Goal: Check status: Check status

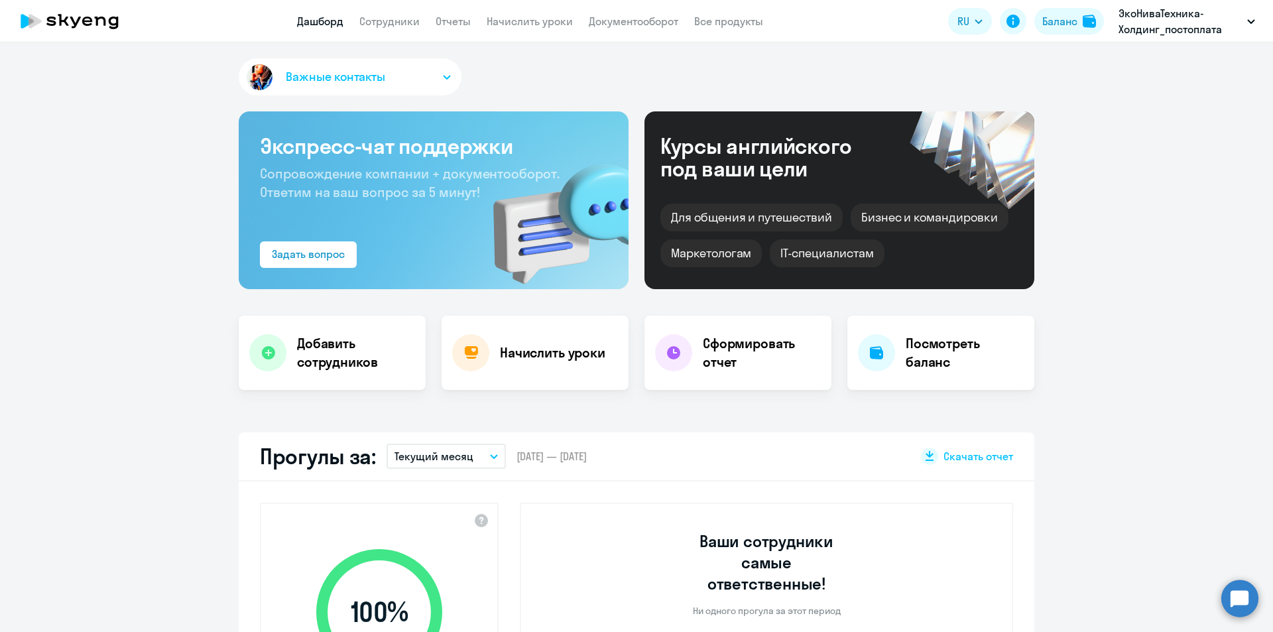
select select "30"
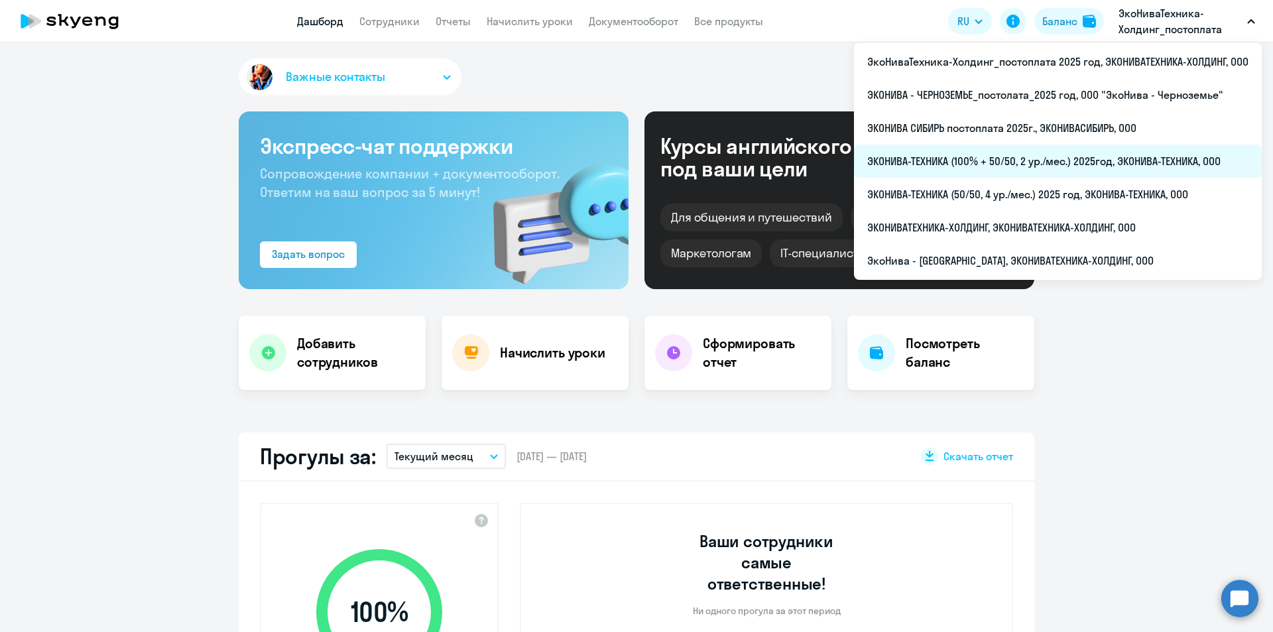
click at [946, 161] on li "ЭКОНИВА-ТЕХНИКА (100% + 50/50, 2 ур./мес.) 2025год, ЭКОНИВА-ТЕХНИКА, ООО" at bounding box center [1058, 161] width 408 height 33
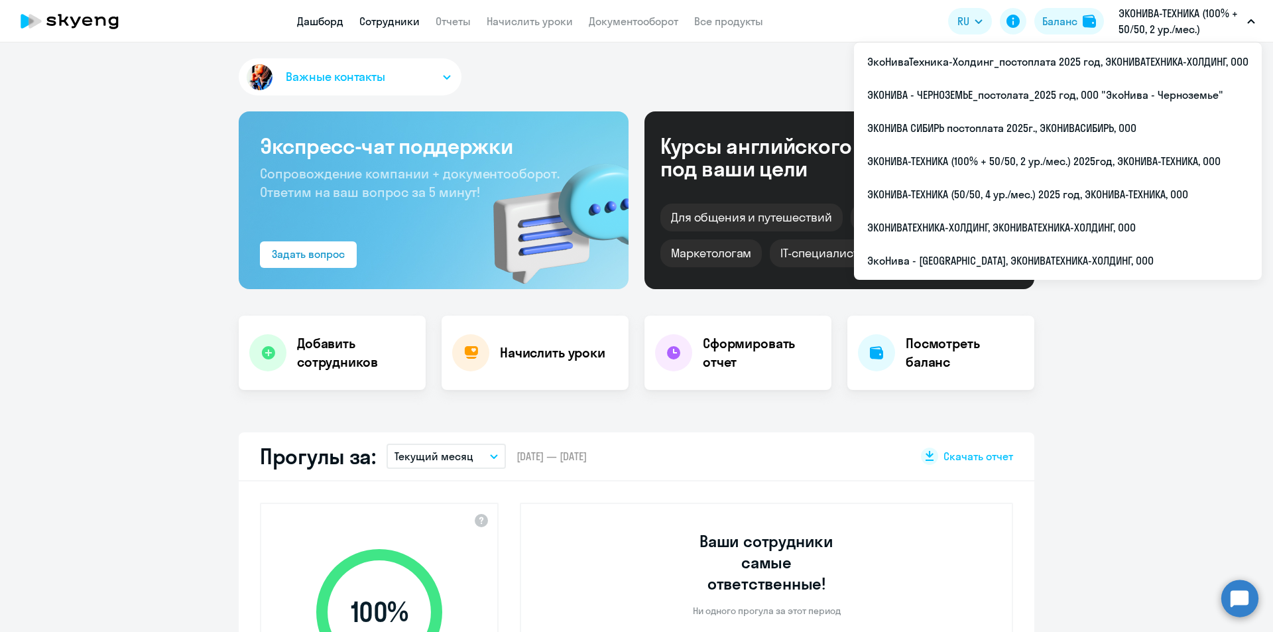
click at [403, 19] on link "Сотрудники" at bounding box center [389, 21] width 60 height 13
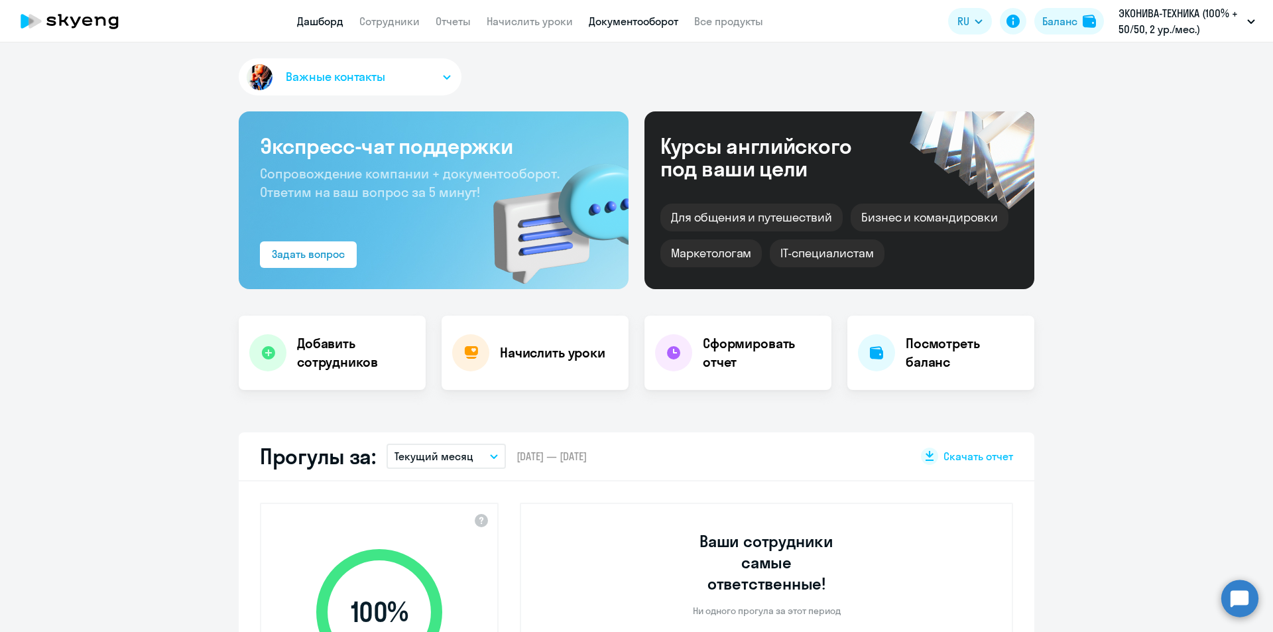
select select "30"
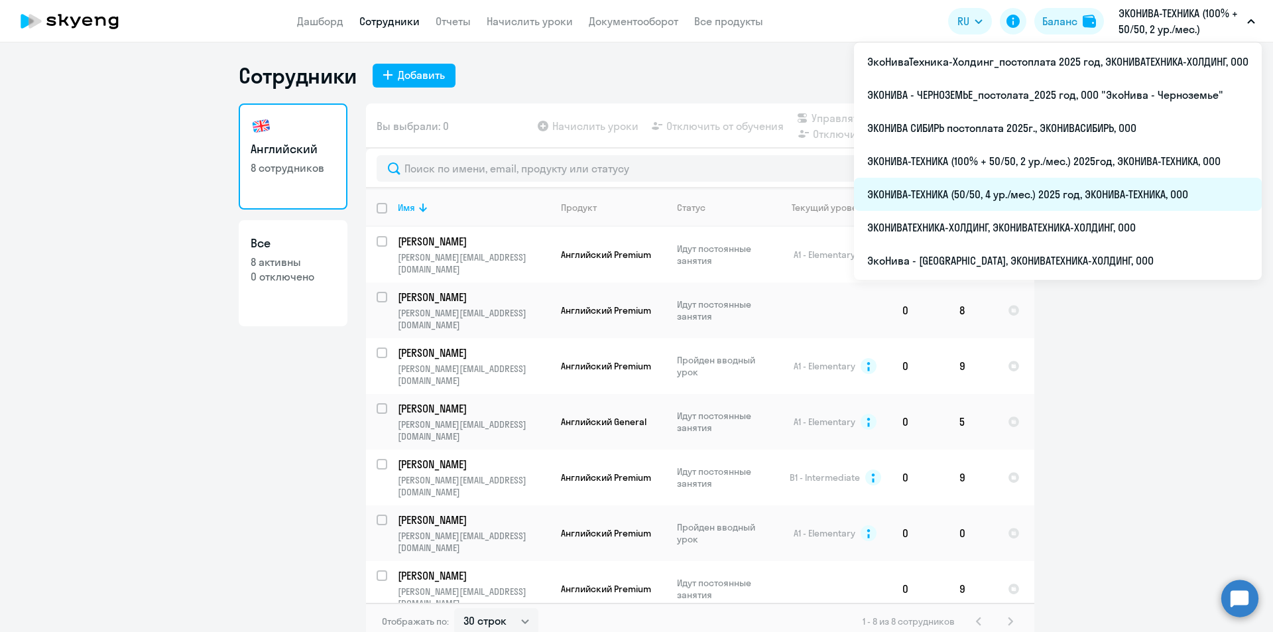
click at [1083, 194] on li "ЭКОНИВА-ТЕХНИКА (50/50, 4 ур./мес.) 2025 год, ЭКОНИВА-ТЕХНИКА, ООО" at bounding box center [1058, 194] width 408 height 33
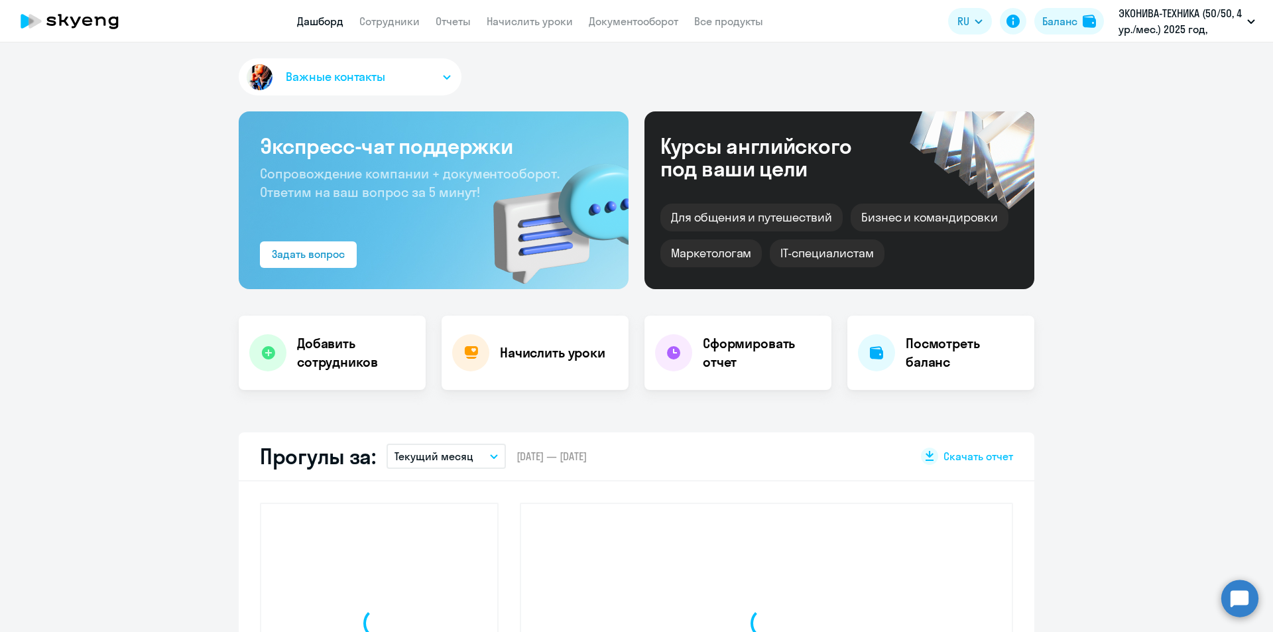
select select "30"
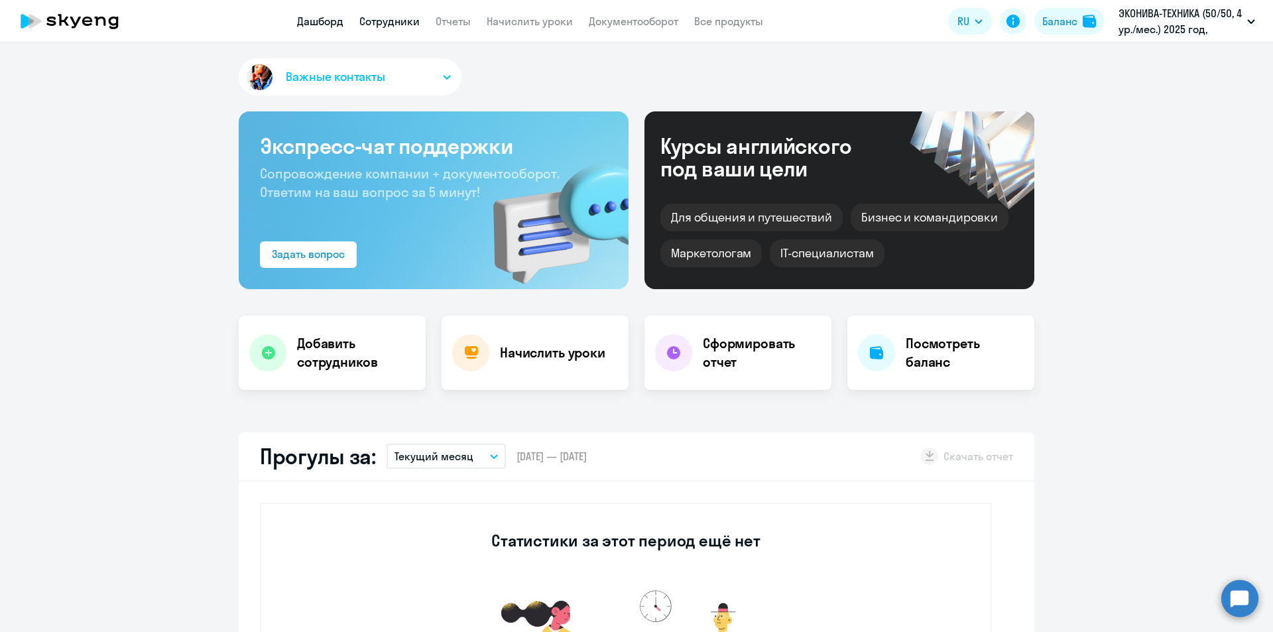
click at [400, 27] on link "Сотрудники" at bounding box center [389, 21] width 60 height 13
select select "30"
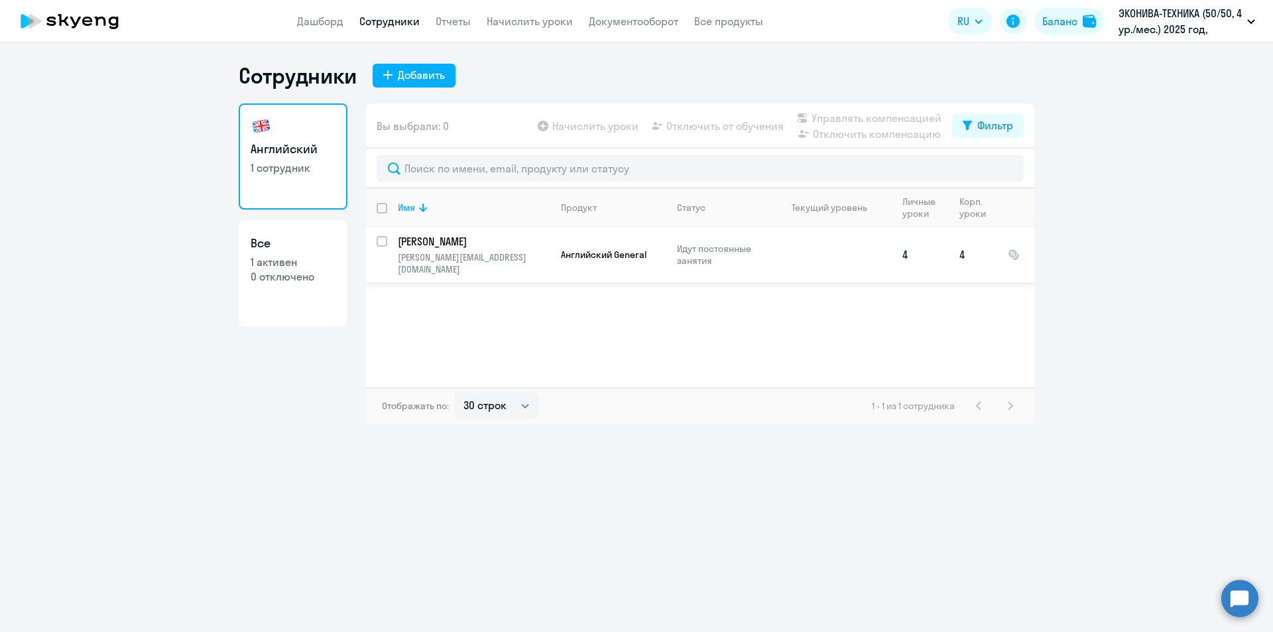
click at [390, 243] on td "[PERSON_NAME] [PERSON_NAME][EMAIL_ADDRESS][DOMAIN_NAME]" at bounding box center [468, 255] width 163 height 56
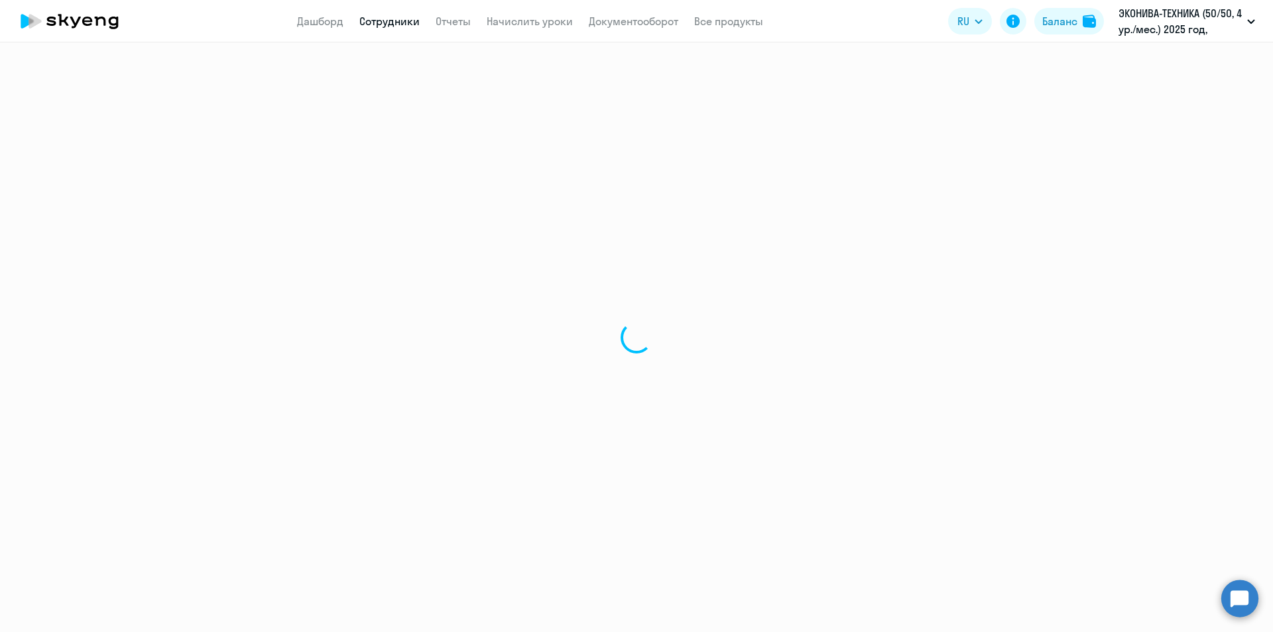
select select "english"
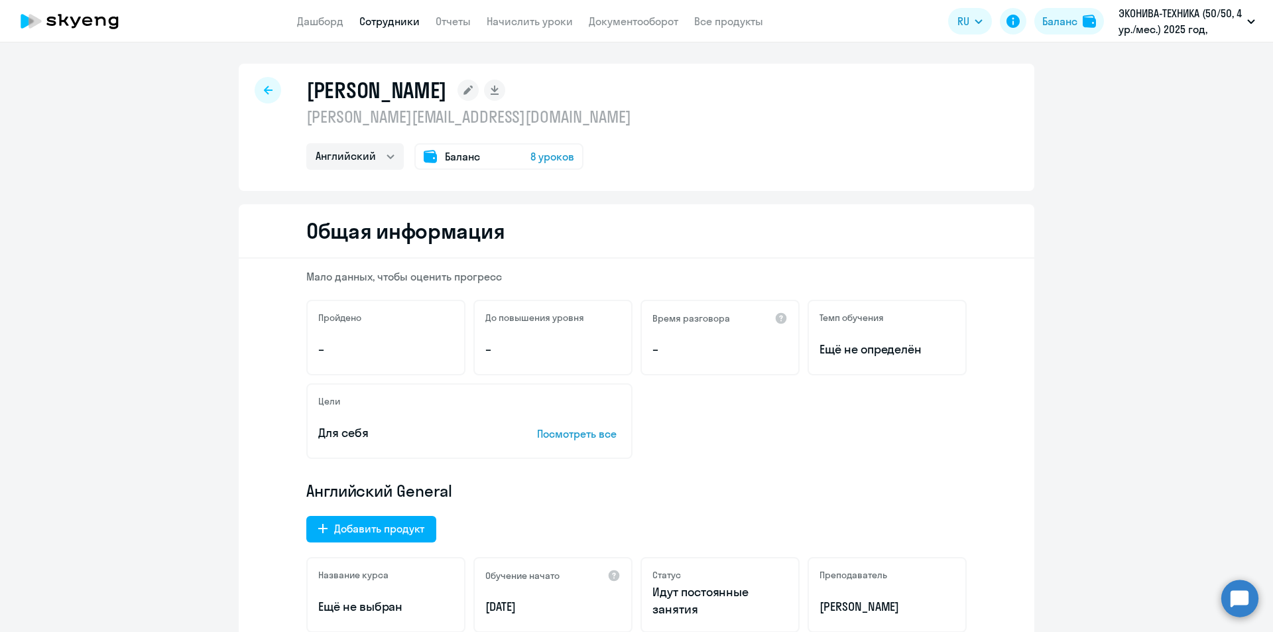
drag, startPoint x: 1262, startPoint y: 276, endPoint x: 1270, endPoint y: 325, distance: 49.6
click at [1268, 337] on div "[PERSON_NAME] [PERSON_NAME][EMAIL_ADDRESS][DOMAIN_NAME] Английский Баланс 8 уро…" at bounding box center [636, 336] width 1273 height 589
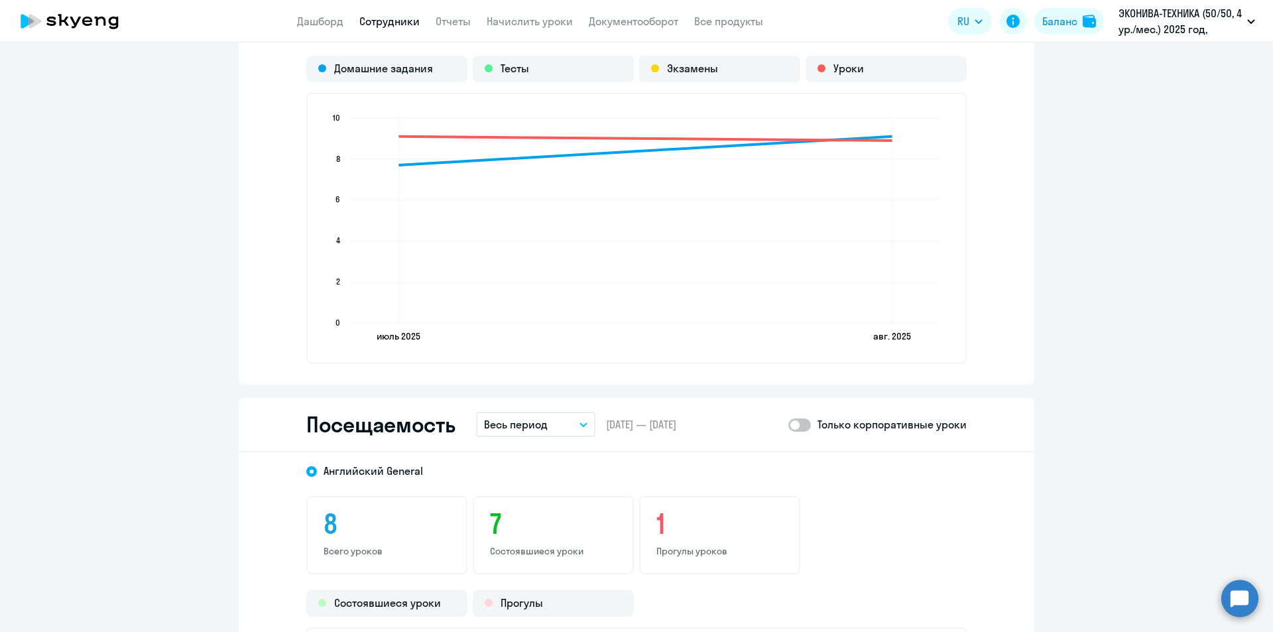
scroll to position [1345, 0]
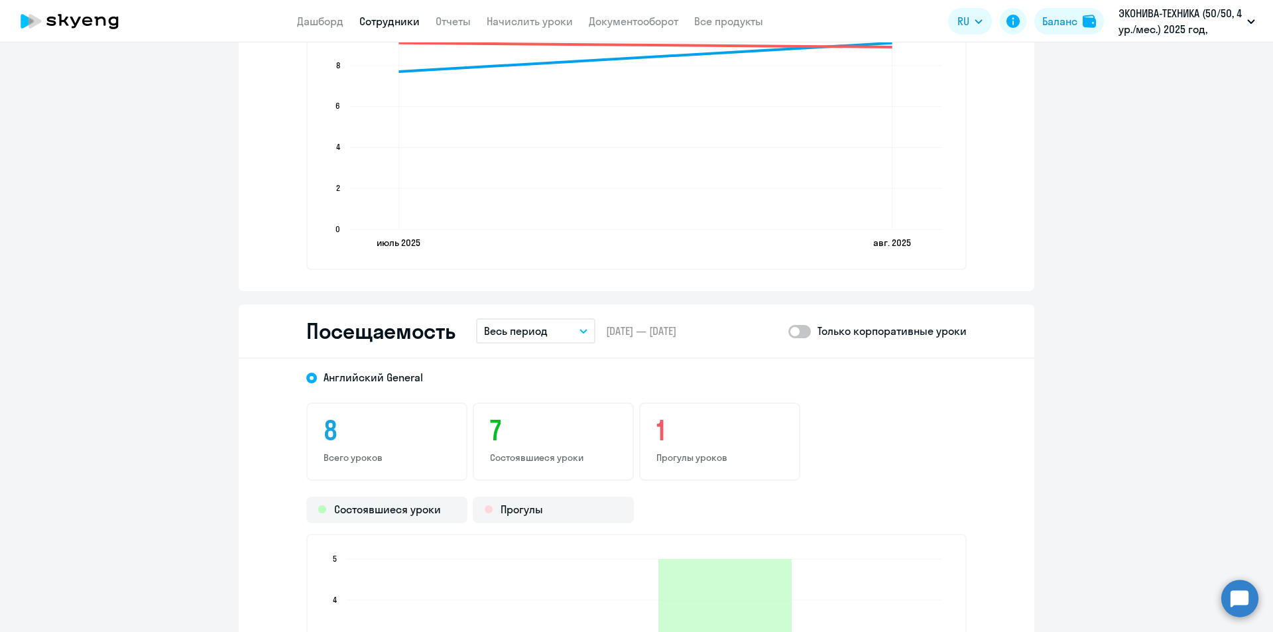
click at [558, 326] on button "Весь период" at bounding box center [535, 330] width 119 height 25
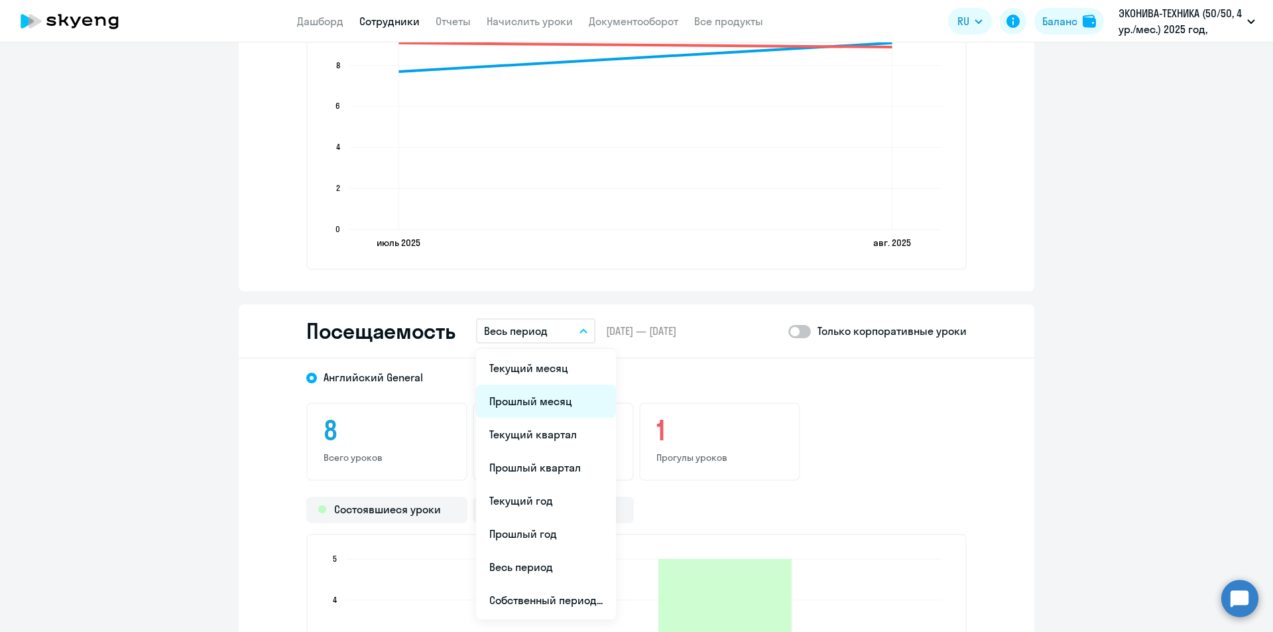
click at [547, 402] on li "Прошлый месяц" at bounding box center [546, 401] width 140 height 33
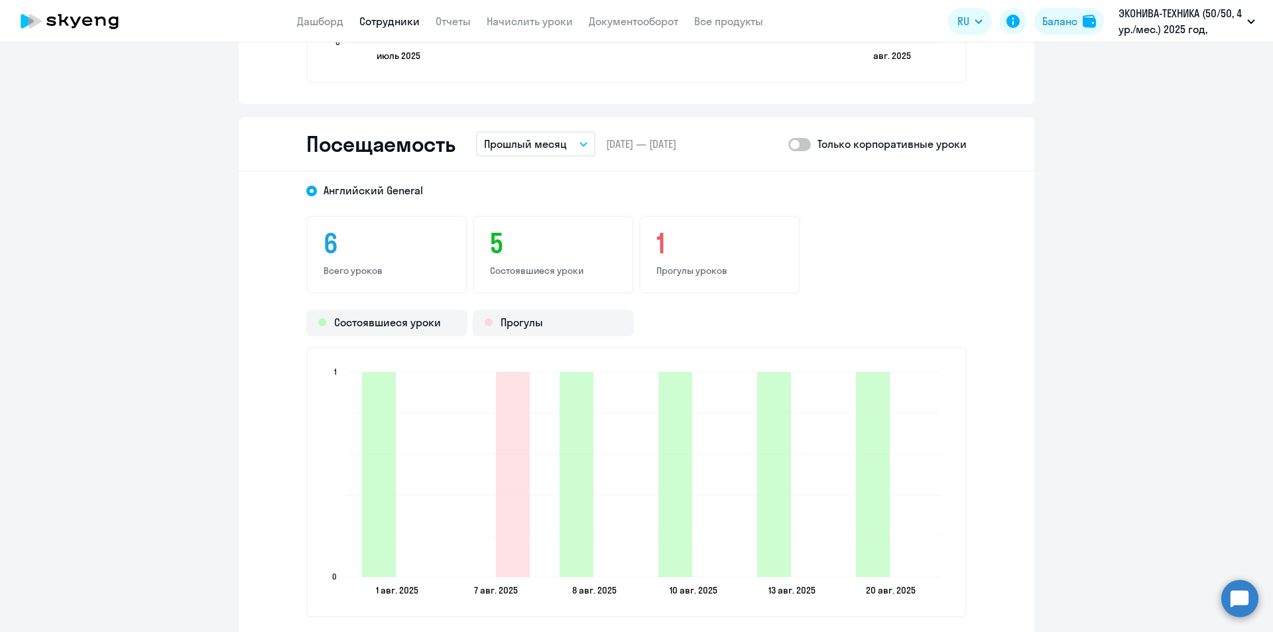
scroll to position [1574, 0]
